Goal: Entertainment & Leisure: Consume media (video, audio)

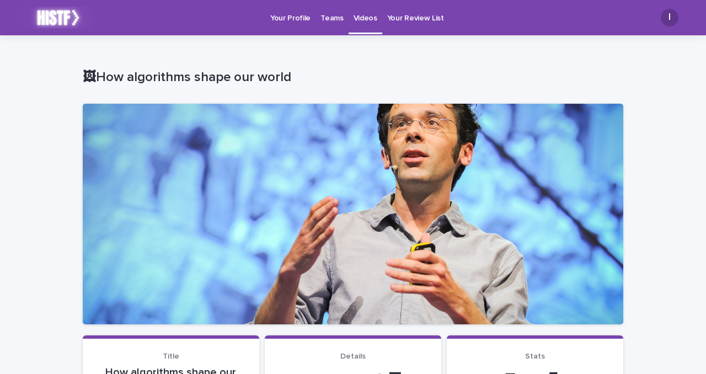
click at [364, 28] on link "Videos" at bounding box center [366, 16] width 34 height 33
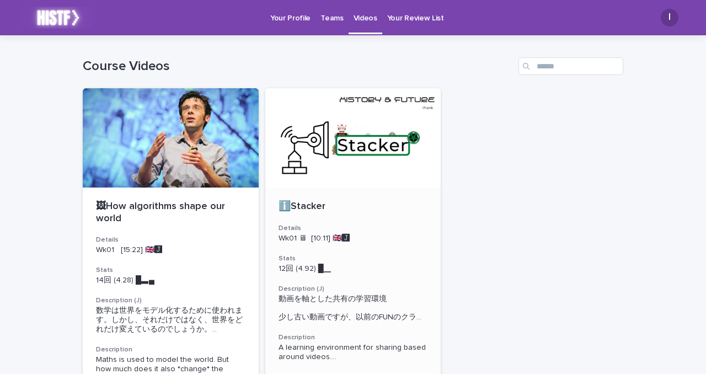
click at [327, 143] on div at bounding box center [353, 137] width 176 height 99
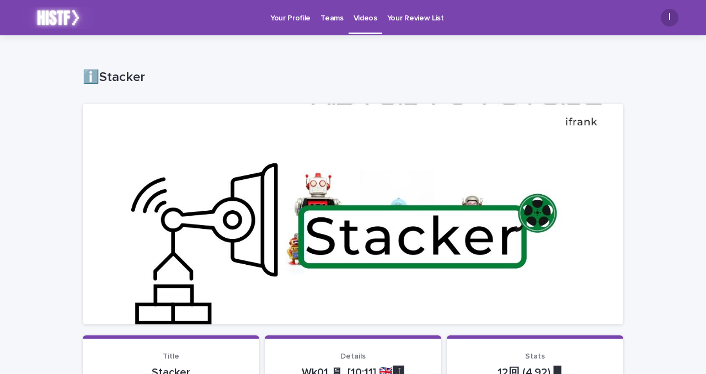
click at [280, 21] on p "Your Profile" at bounding box center [290, 11] width 40 height 23
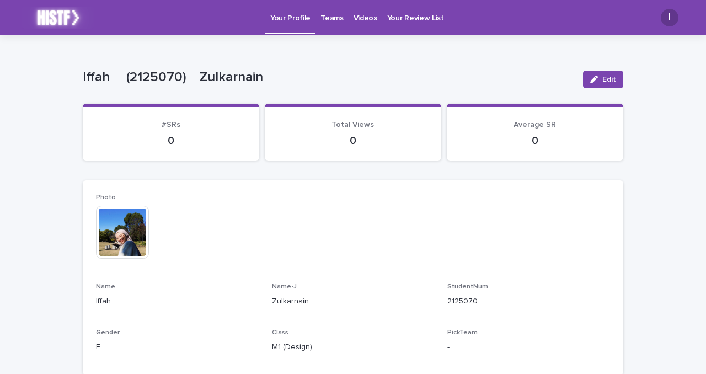
click at [405, 18] on p "Your Review List" at bounding box center [415, 11] width 57 height 23
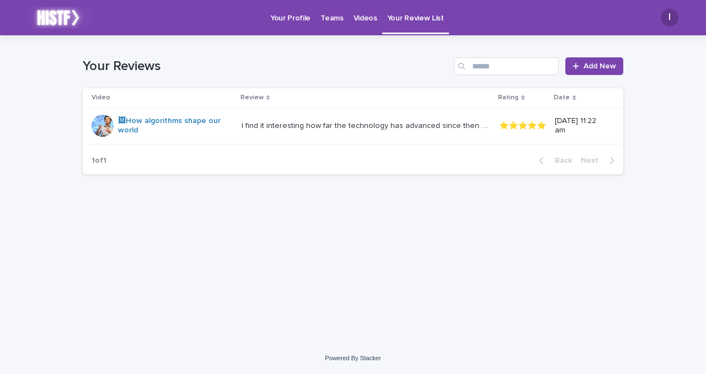
click at [361, 18] on p "Videos" at bounding box center [366, 11] width 24 height 23
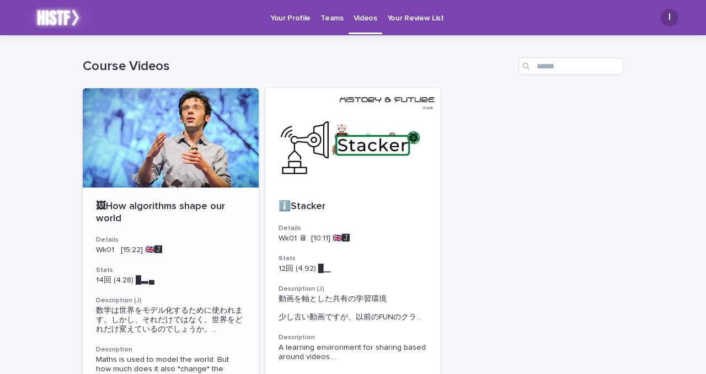
click at [222, 164] on div at bounding box center [171, 137] width 176 height 99
